Goal: Complete application form

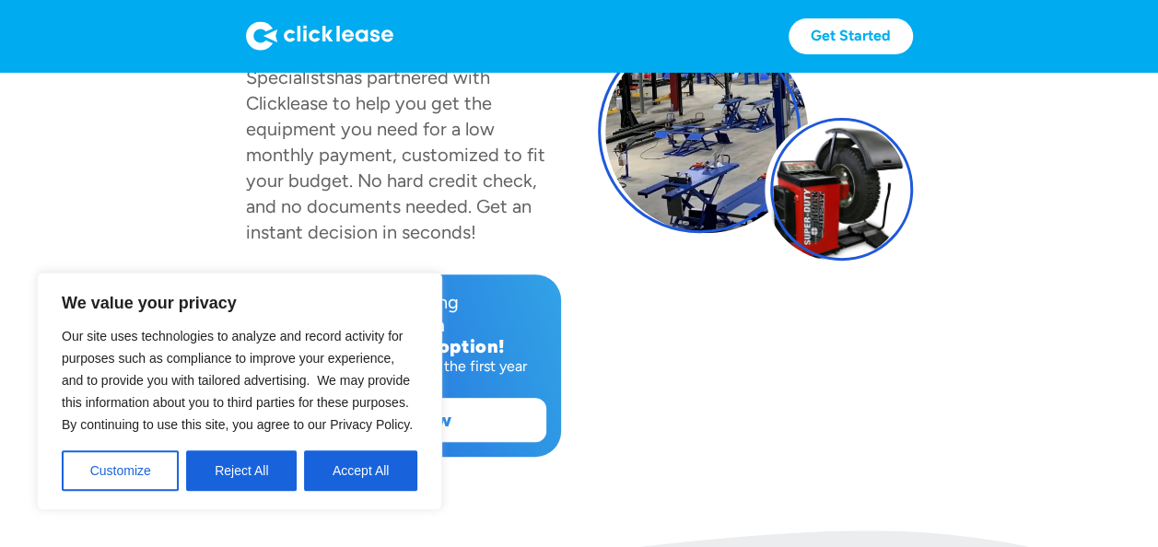
scroll to position [276, 0]
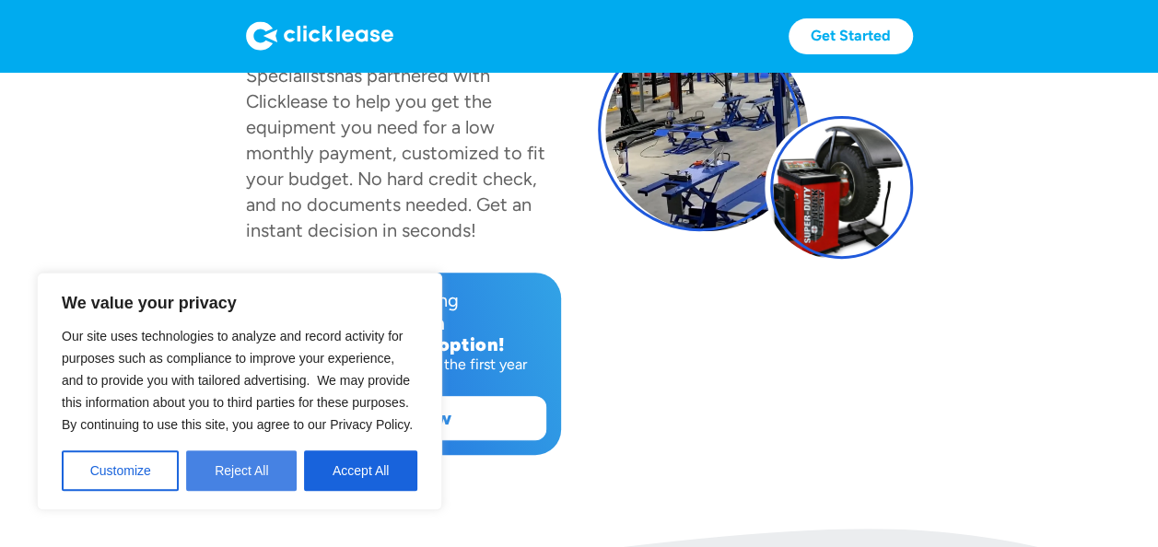
click at [227, 475] on button "Reject All" at bounding box center [241, 471] width 111 height 41
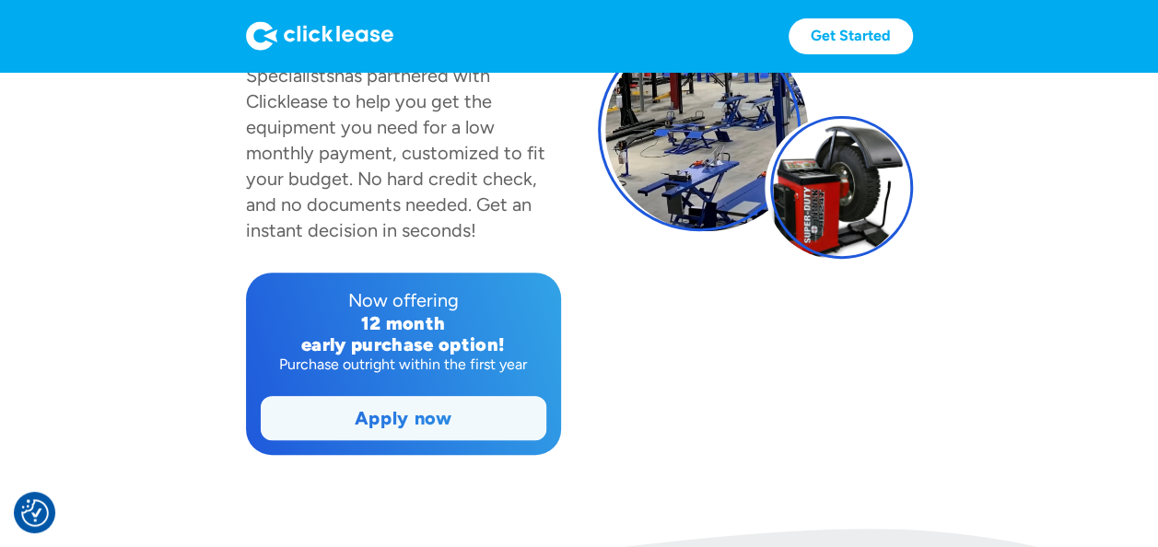
click at [398, 400] on link "Apply now" at bounding box center [404, 418] width 284 height 42
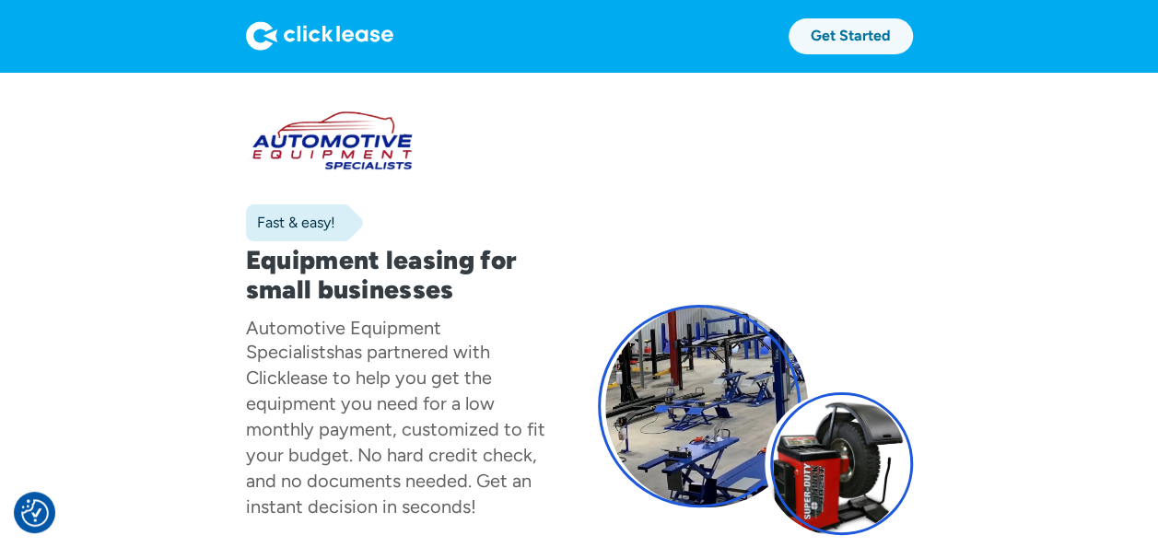
click at [859, 41] on link "Get Started" at bounding box center [851, 36] width 124 height 36
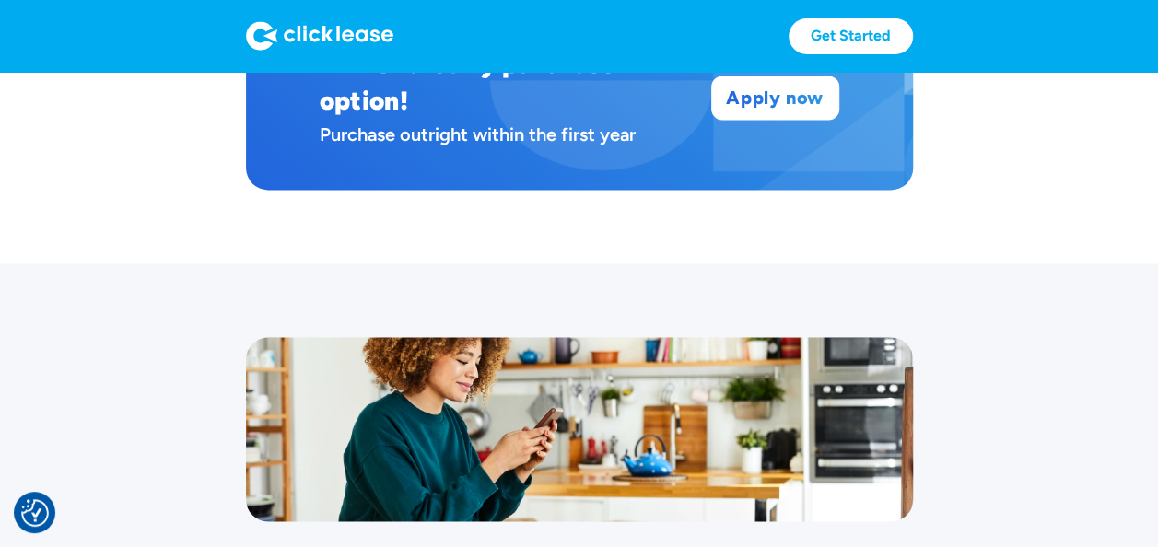
scroll to position [1151, 0]
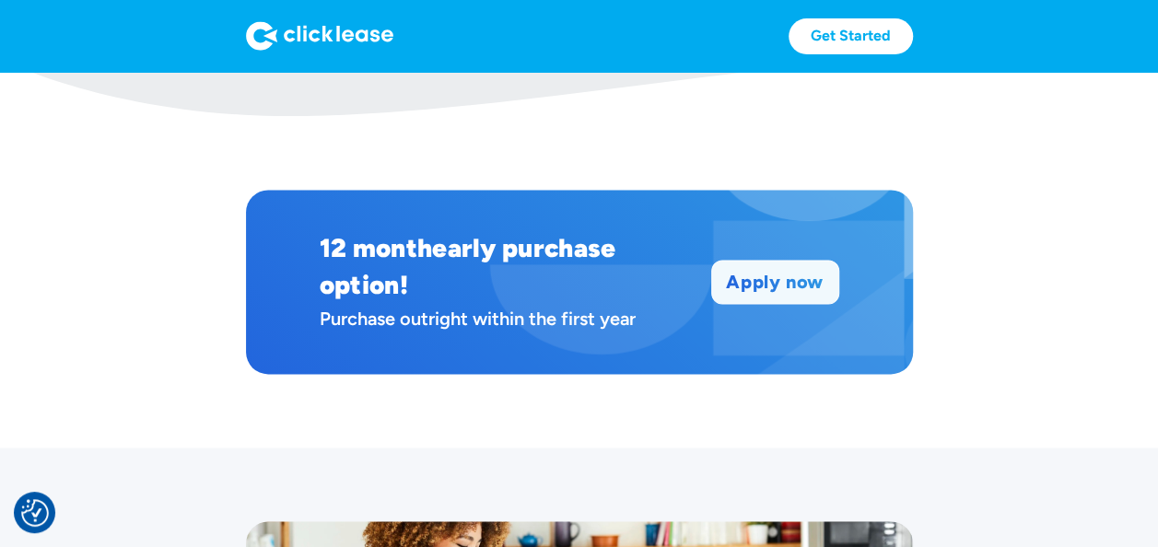
click at [774, 261] on link "Apply now" at bounding box center [775, 282] width 126 height 42
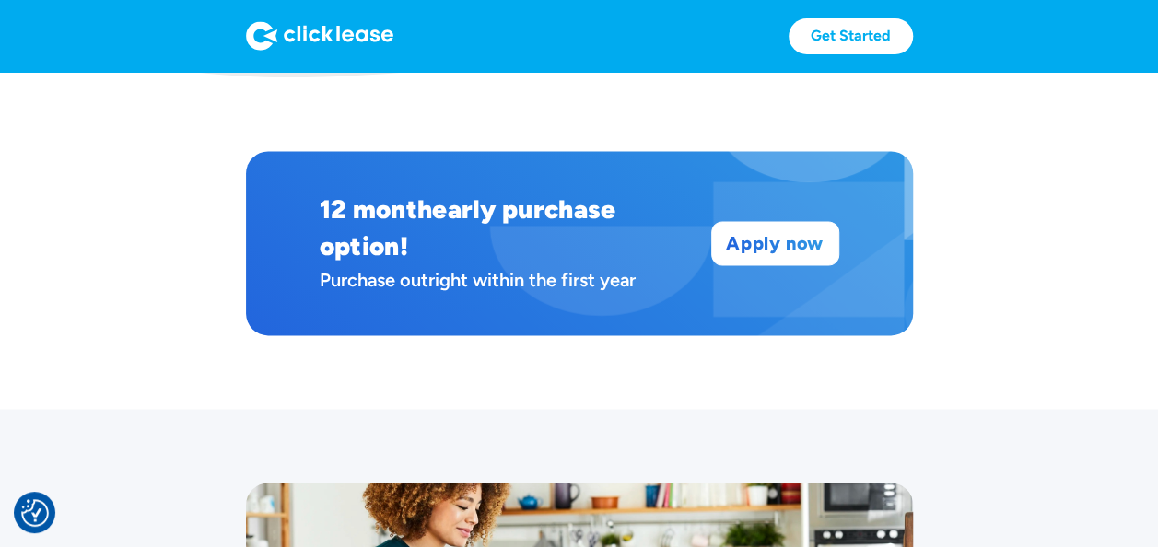
scroll to position [1151, 0]
